Goal: Entertainment & Leisure: Consume media (video, audio)

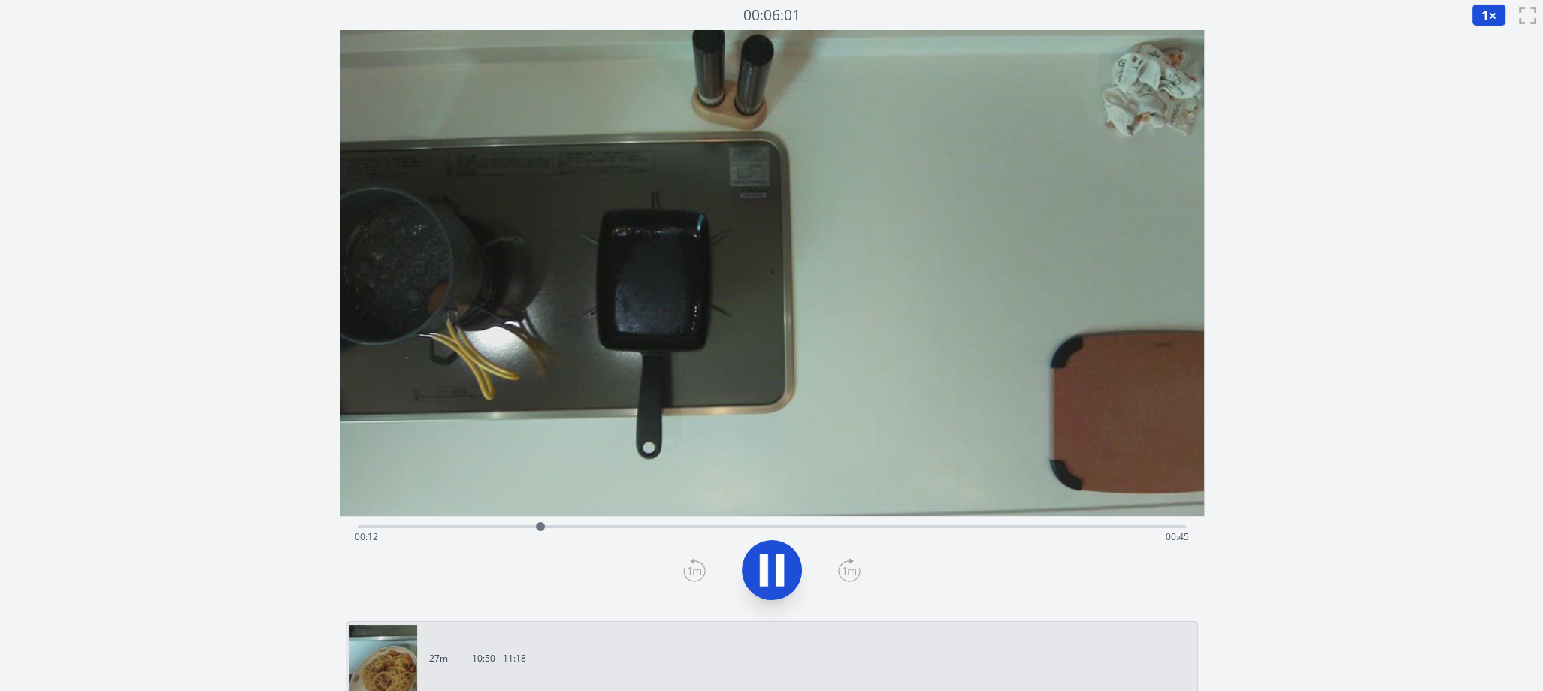
click at [1263, 24] on div "00:06:01 1 × 0.25× 0.5× 1× 1.5× 2× fullscreen" at bounding box center [771, 15] width 1543 height 30
drag, startPoint x: 432, startPoint y: 524, endPoint x: 1087, endPoint y: 451, distance: 659.2
click at [1087, 451] on div "Time elapsed: 00:48 Time remaining: 00:09" at bounding box center [772, 322] width 864 height 585
drag, startPoint x: 383, startPoint y: 522, endPoint x: 866, endPoint y: 560, distance: 483.8
click at [866, 560] on div "Time elapsed: 00:35 Time remaining: 00:23" at bounding box center [772, 565] width 864 height 99
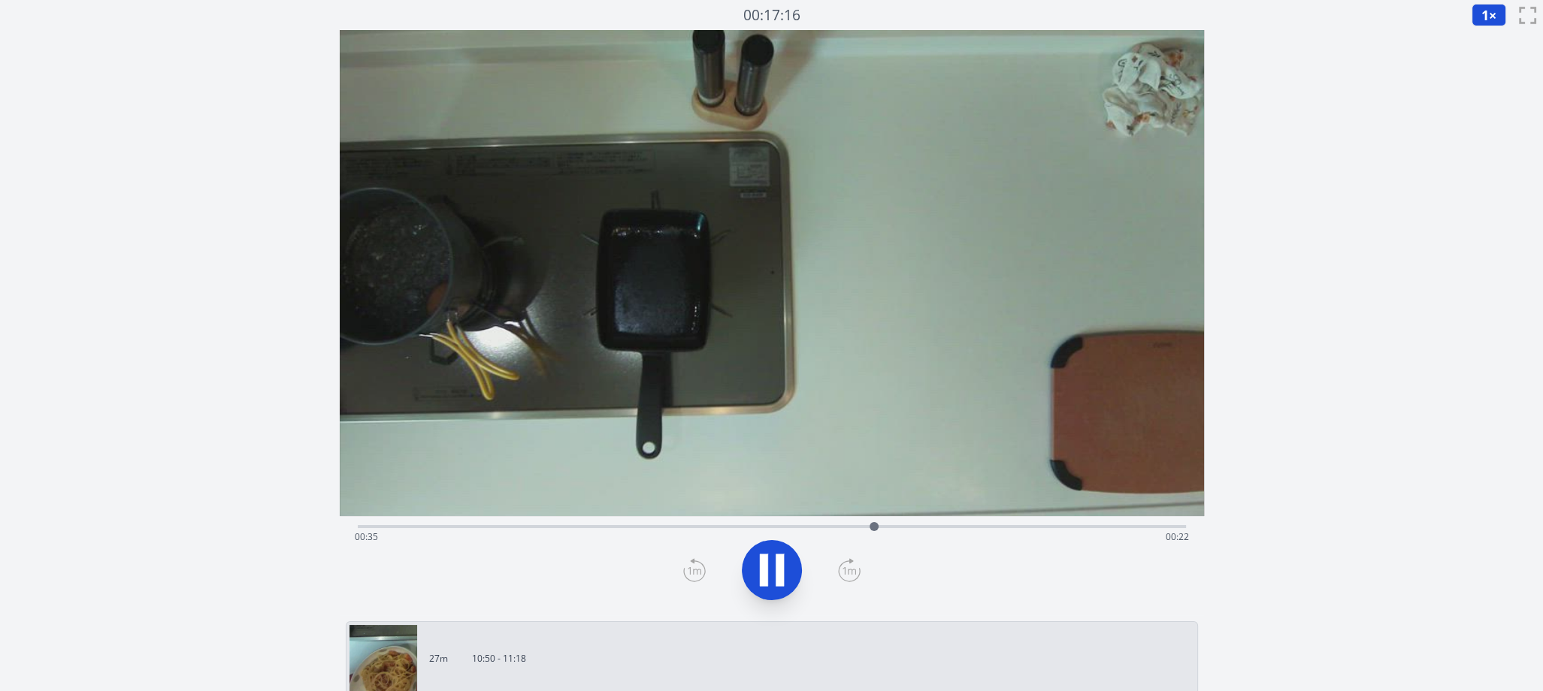
click at [796, 564] on button at bounding box center [772, 570] width 60 height 60
drag, startPoint x: 873, startPoint y: 524, endPoint x: 913, endPoint y: 526, distance: 39.9
click at [913, 526] on div at bounding box center [912, 526] width 9 height 9
drag, startPoint x: 914, startPoint y: 526, endPoint x: 963, endPoint y: 511, distance: 51.1
click at [963, 511] on div "Time elapsed: 00:42 Time remaining: 00:16" at bounding box center [772, 322] width 864 height 585
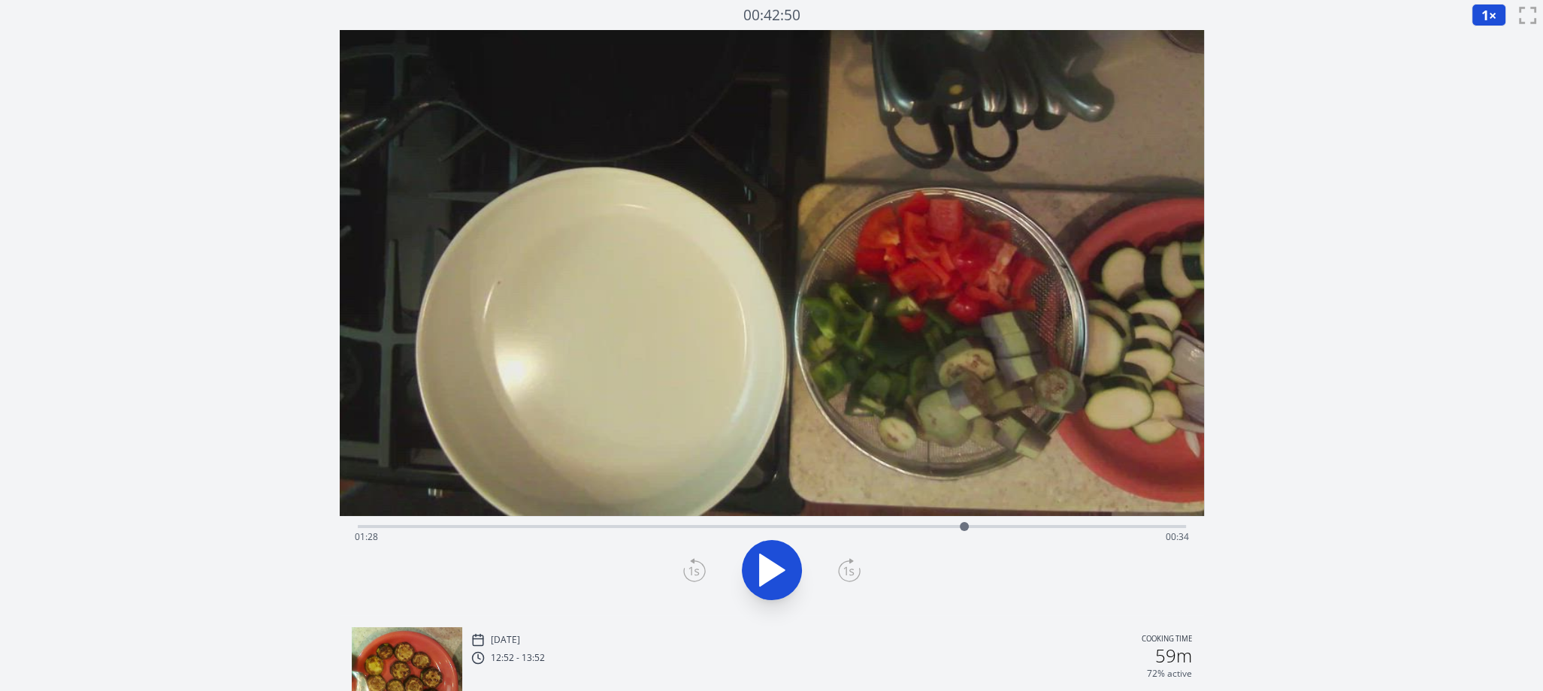
drag, startPoint x: 835, startPoint y: 523, endPoint x: 966, endPoint y: 450, distance: 149.7
click at [966, 450] on div "Time elapsed: 01:28 Time remaining: 00:34" at bounding box center [772, 322] width 864 height 585
click at [648, 527] on div "Time elapsed: 02:01 Time remaining: 00:00" at bounding box center [772, 537] width 834 height 24
drag, startPoint x: 647, startPoint y: 525, endPoint x: 954, endPoint y: 483, distance: 310.2
click at [954, 483] on div "Time elapsed: 01:27 Time remaining: 00:35" at bounding box center [772, 322] width 864 height 585
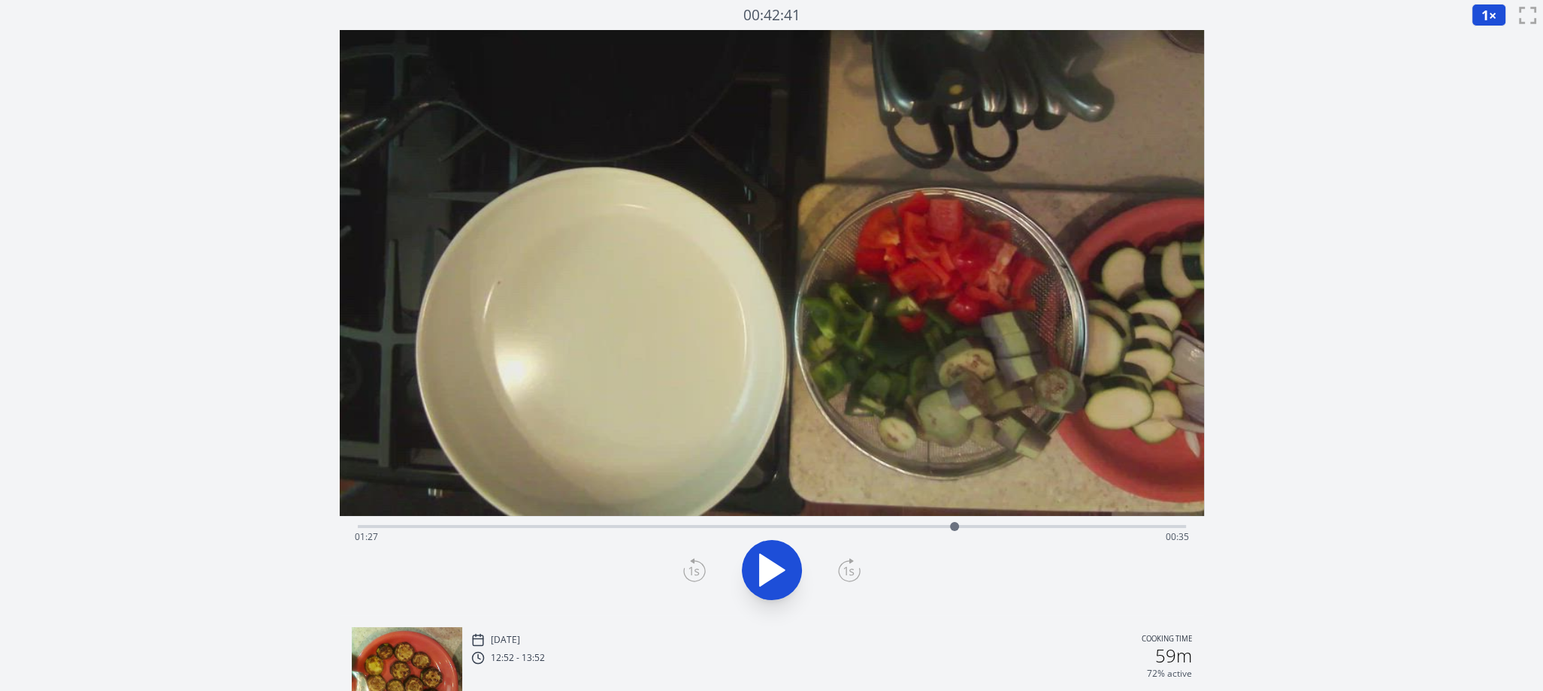
click at [782, 551] on icon at bounding box center [772, 570] width 42 height 42
drag, startPoint x: 980, startPoint y: 522, endPoint x: 979, endPoint y: 506, distance: 16.5
click at [979, 506] on div "Time elapsed: 01:31 Time remaining: 00:31" at bounding box center [772, 322] width 864 height 585
click at [675, 527] on div "Time elapsed: 02:01 Time remaining: 00:00" at bounding box center [772, 537] width 834 height 24
drag, startPoint x: 672, startPoint y: 525, endPoint x: 484, endPoint y: 503, distance: 189.9
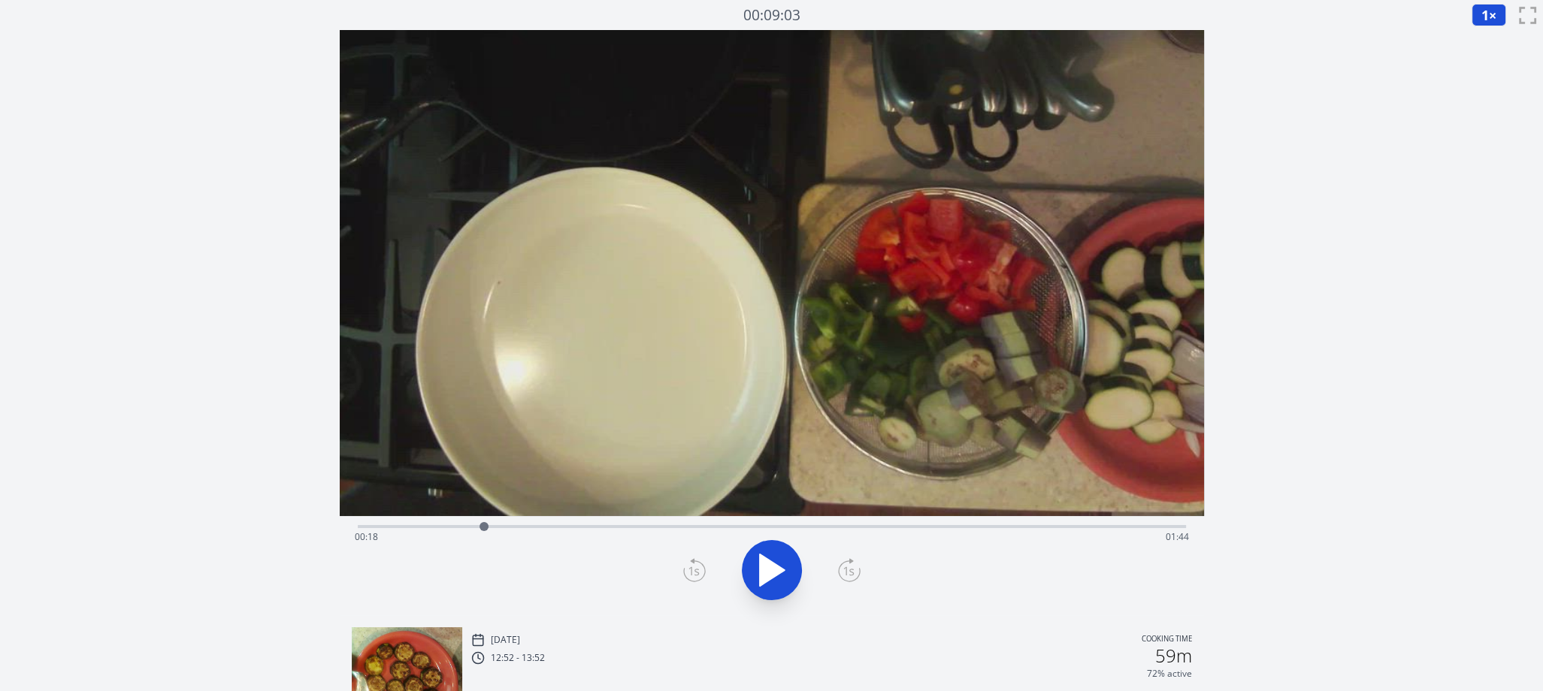
click at [484, 503] on div "Time elapsed: 00:18 Time remaining: 01:44" at bounding box center [772, 322] width 864 height 585
drag, startPoint x: 481, startPoint y: 524, endPoint x: 946, endPoint y: 452, distance: 470.8
click at [946, 452] on div "Time elapsed: 01:24 Time remaining: 00:38" at bounding box center [772, 322] width 864 height 585
drag, startPoint x: 944, startPoint y: 524, endPoint x: 986, endPoint y: 522, distance: 41.4
click at [986, 522] on div at bounding box center [985, 526] width 9 height 9
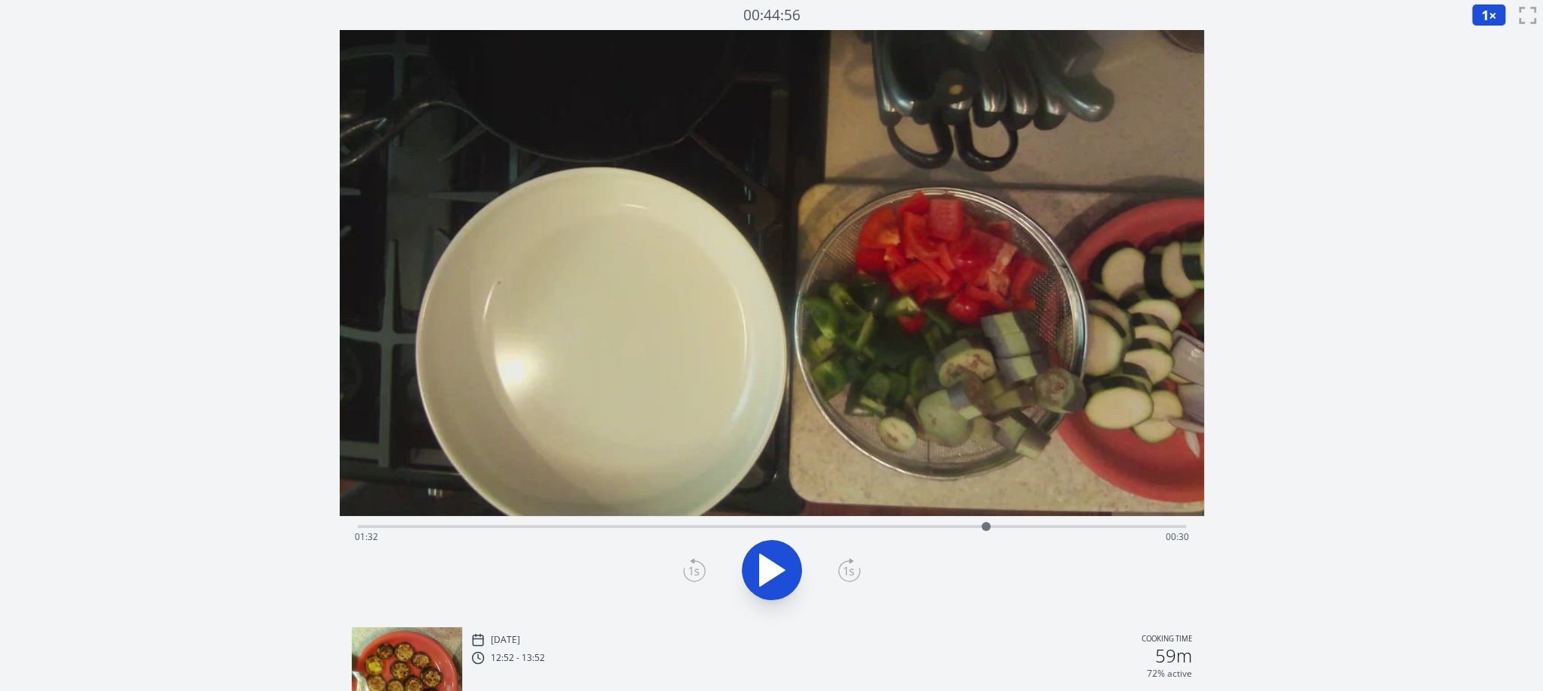
click at [1005, 555] on div at bounding box center [772, 570] width 846 height 72
drag, startPoint x: 983, startPoint y: 526, endPoint x: 1150, endPoint y: 533, distance: 167.7
click at [1150, 533] on div at bounding box center [1150, 526] width 23 height 23
click at [938, 495] on video at bounding box center [772, 273] width 864 height 486
drag, startPoint x: 1150, startPoint y: 525, endPoint x: 1141, endPoint y: 501, distance: 26.0
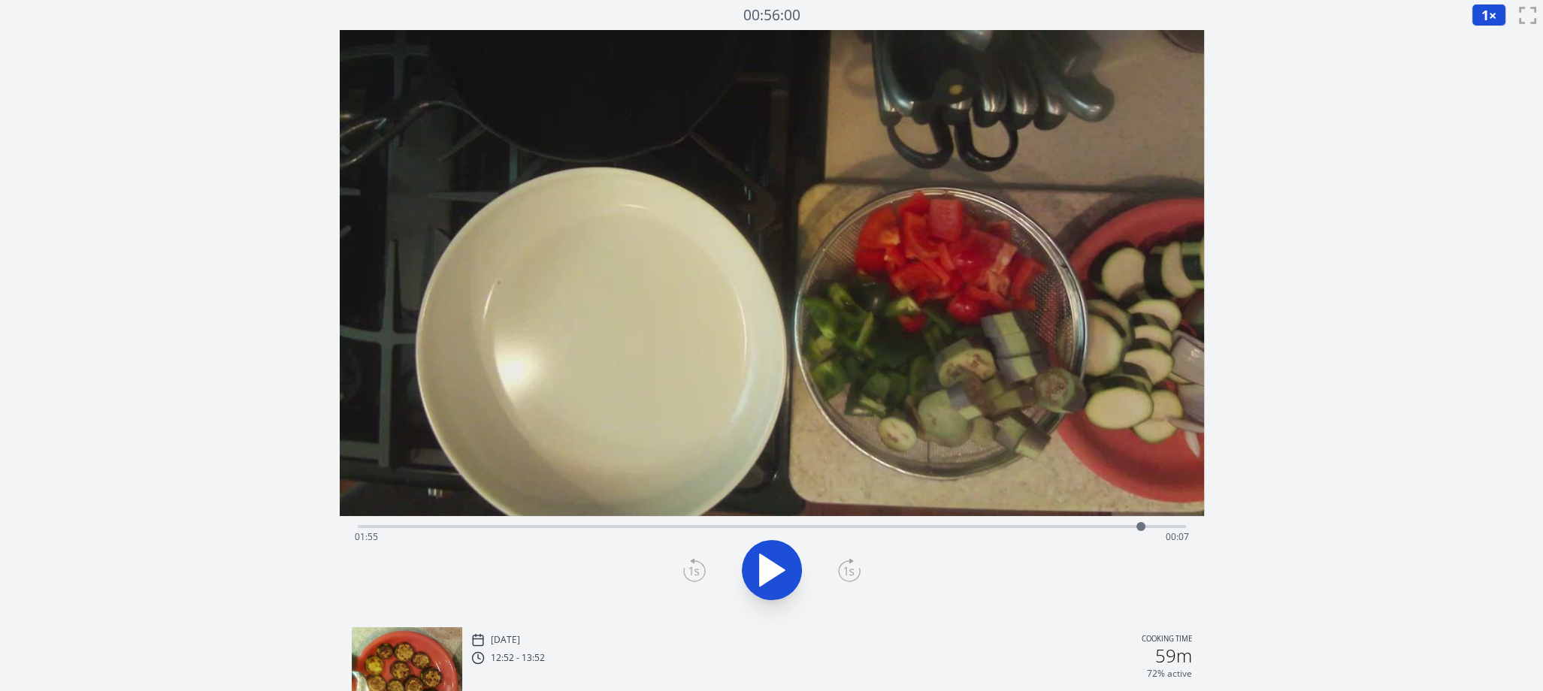
click at [1141, 501] on div "Time elapsed: 01:55 Time remaining: 00:07" at bounding box center [772, 322] width 864 height 585
